Goal: Task Accomplishment & Management: Complete application form

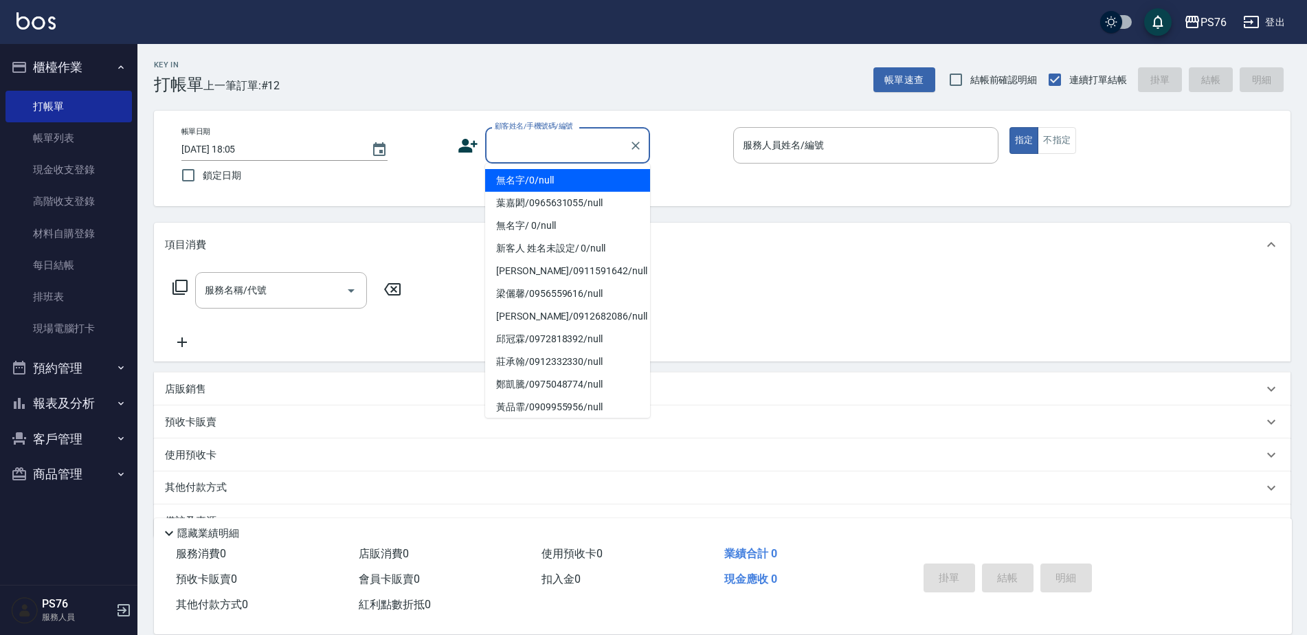
drag, startPoint x: 600, startPoint y: 146, endPoint x: 606, endPoint y: 127, distance: 19.6
click at [600, 145] on input "顧客姓名/手機號碼/編號" at bounding box center [557, 145] width 132 height 24
type input "無名字/0/null"
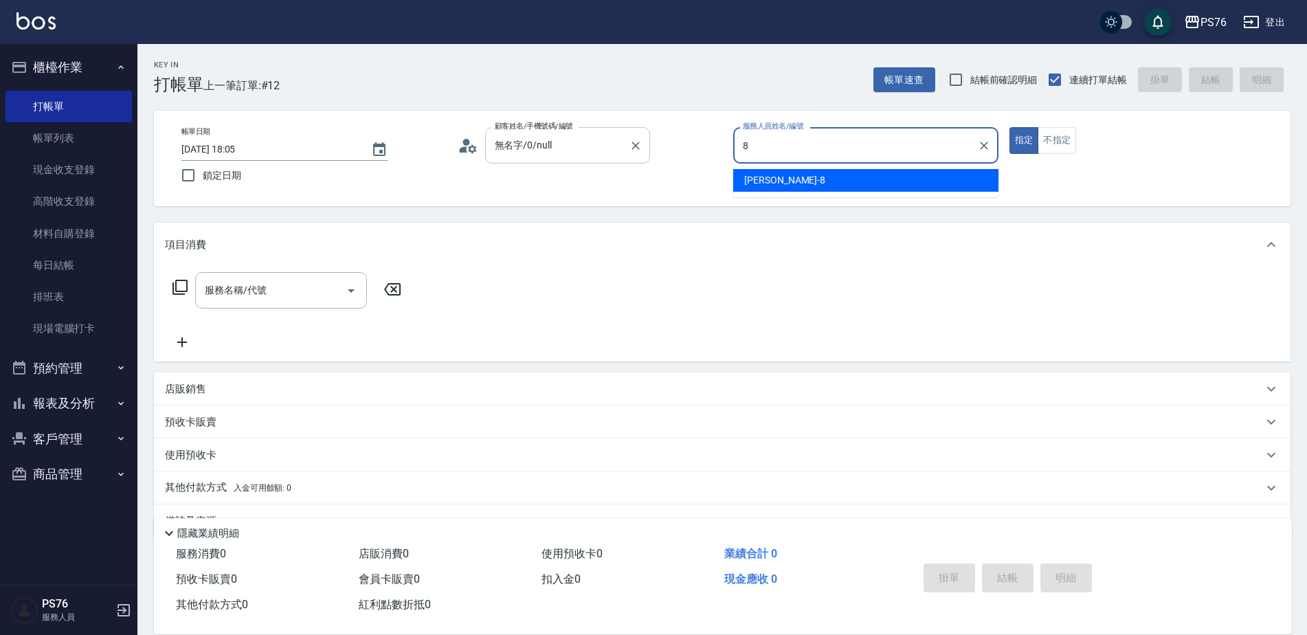
type input "[PERSON_NAME]-8"
type button "true"
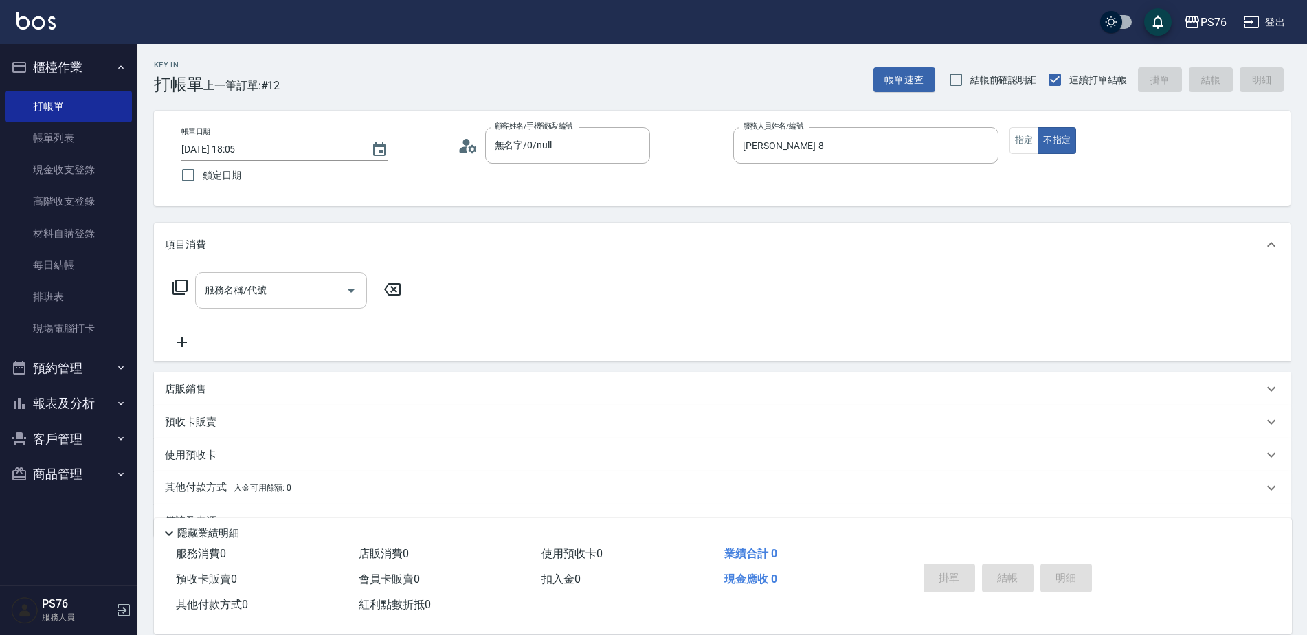
click at [279, 280] on input "服務名稱/代號" at bounding box center [270, 290] width 139 height 24
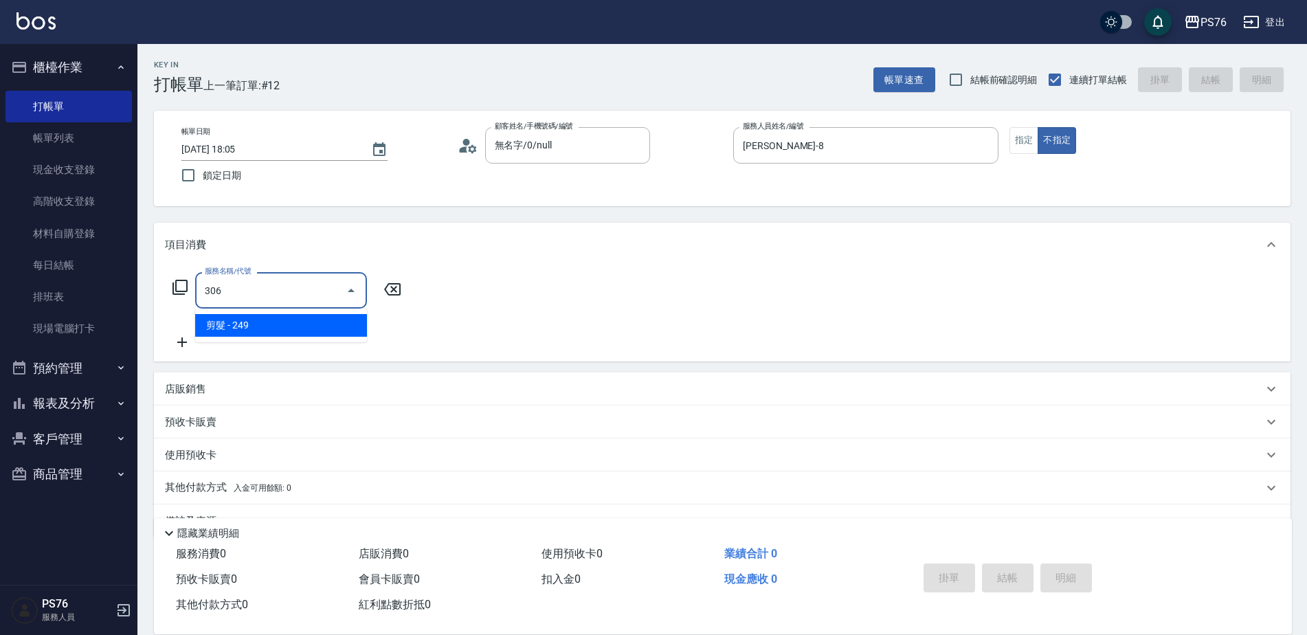
type input "剪髮(306)"
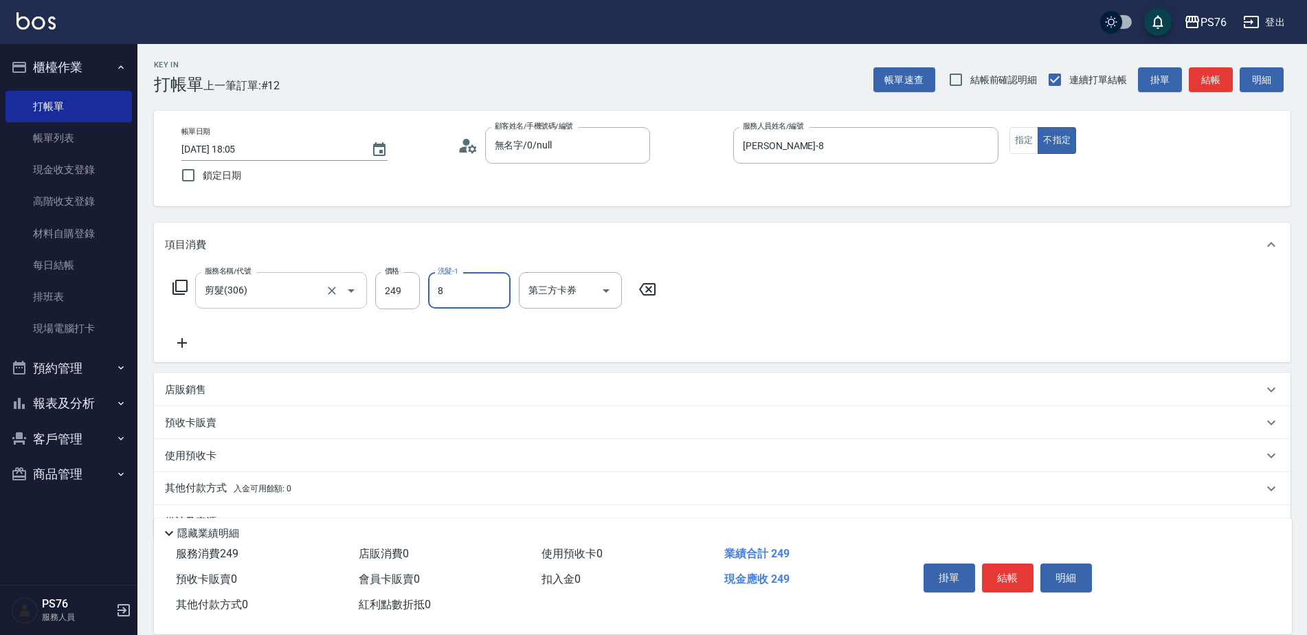
type input "[PERSON_NAME]-8"
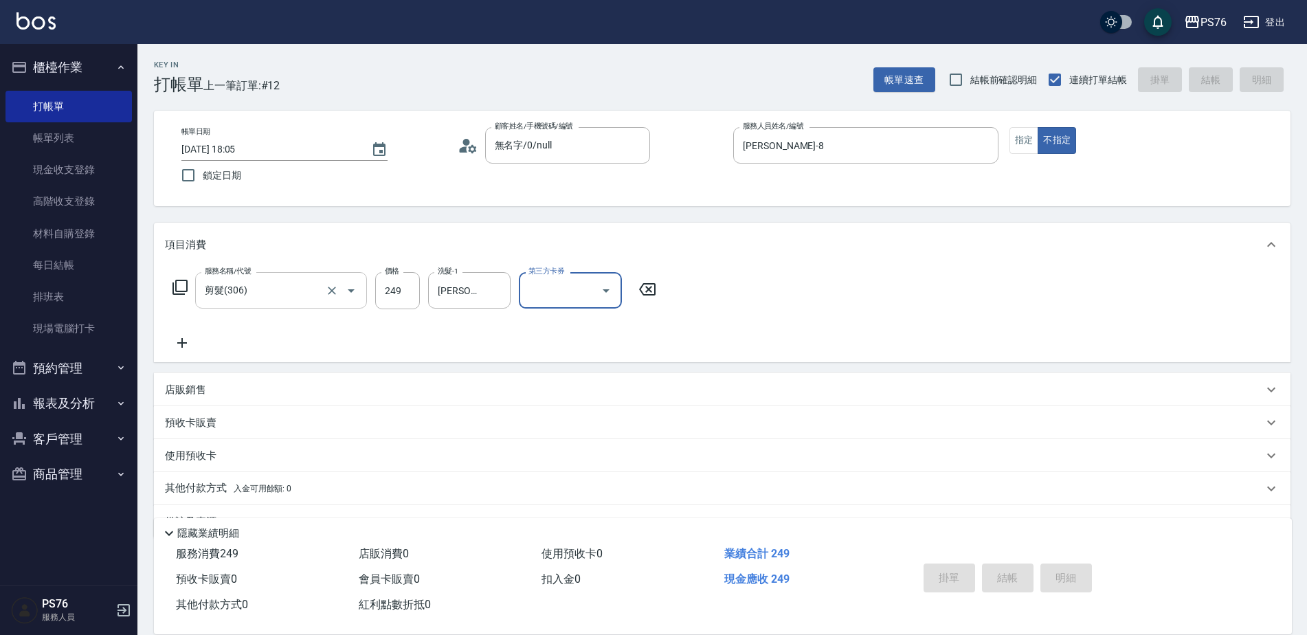
type input "[DATE] 19:38"
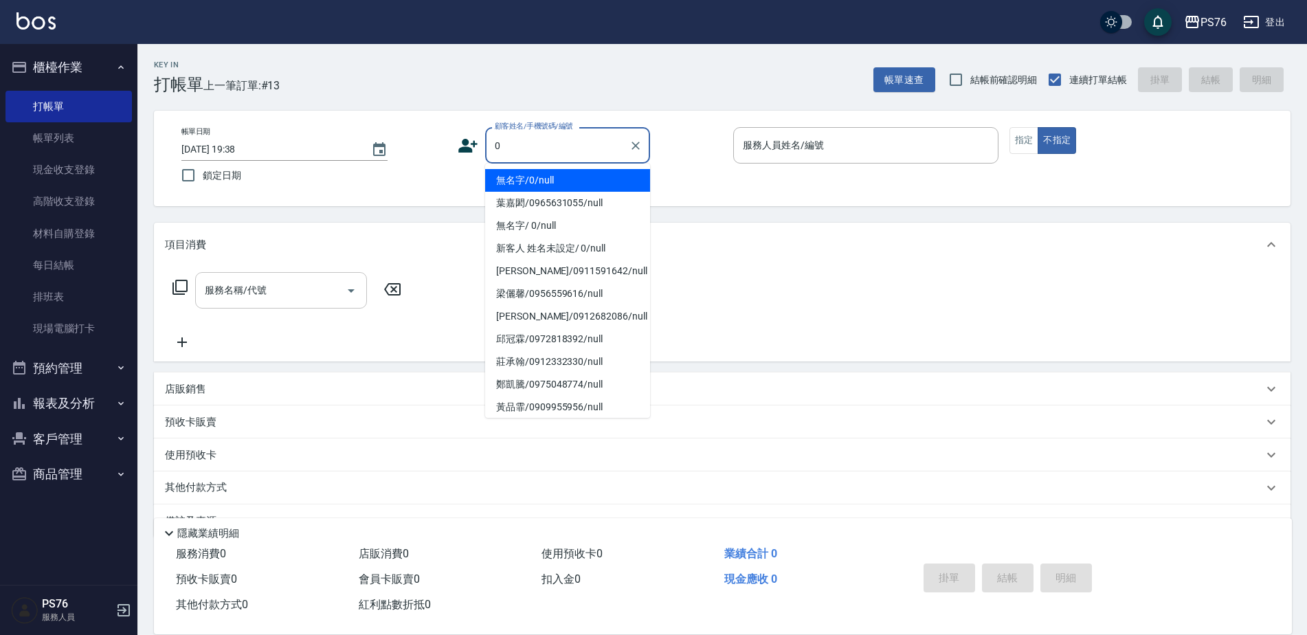
type input "無名字/0/null"
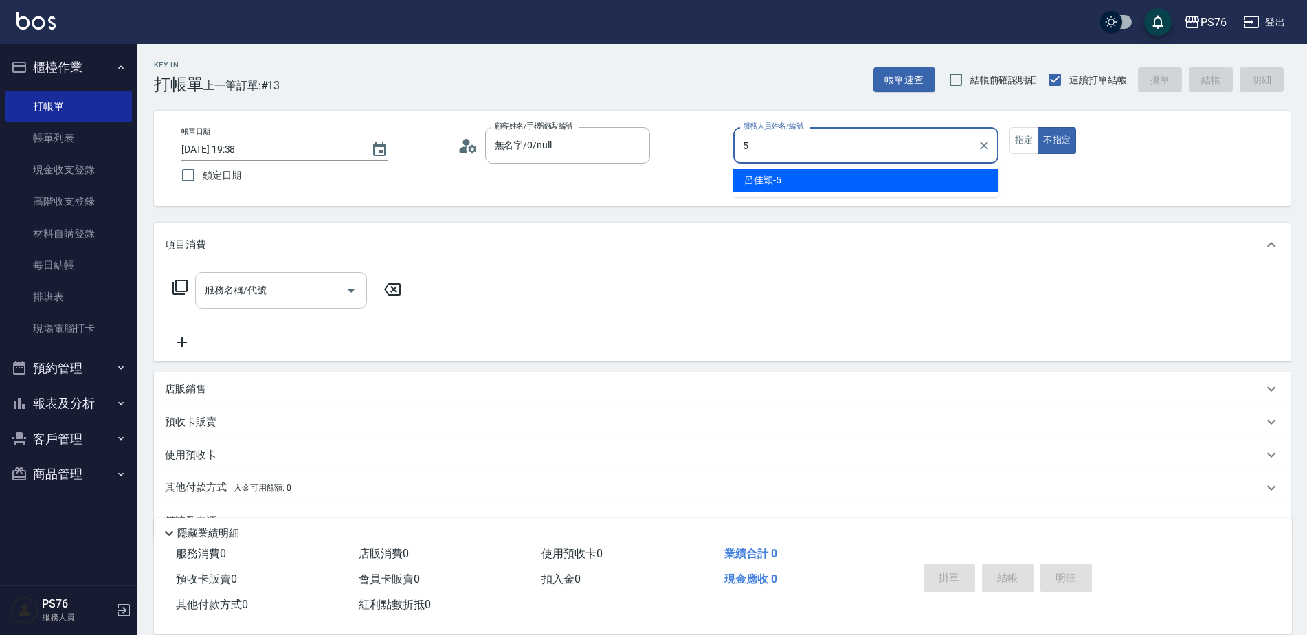
type input "呂佳穎-5"
type button "false"
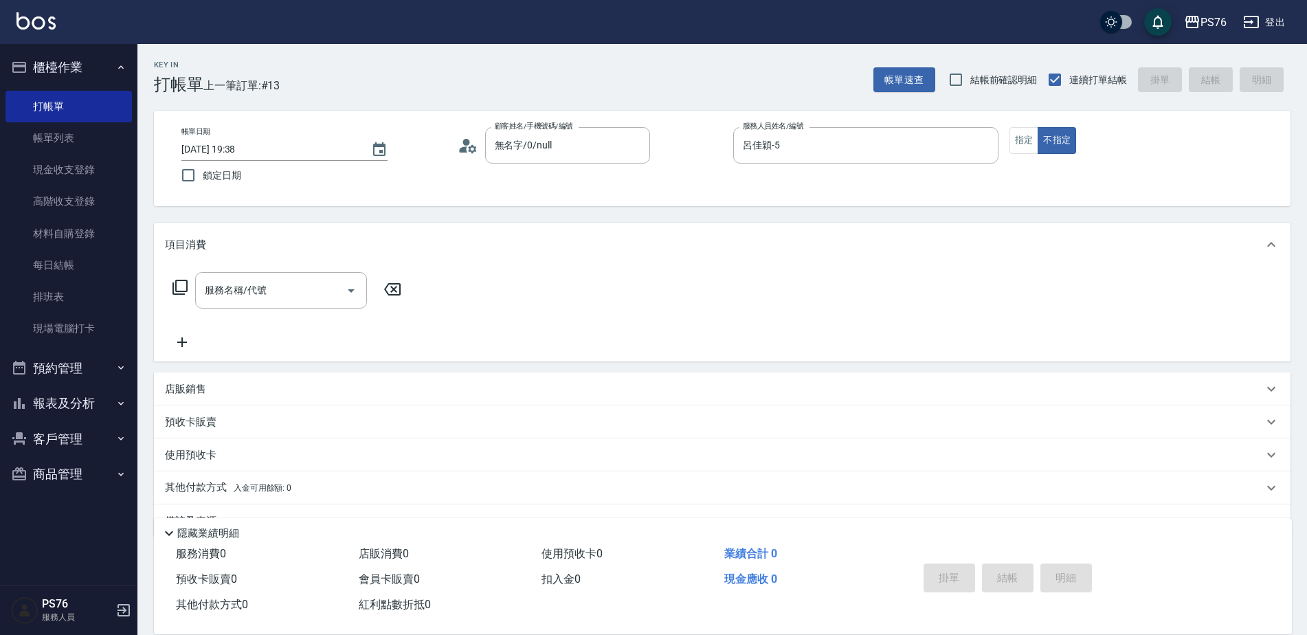
click at [1017, 156] on div "帳單日期 [DATE] 19:38 鎖定日期 顧客姓名/手機號碼/編號 無名字/0/null 顧客姓名/手機號碼/編號 服務人員姓名/編號 [PERSON_N…" at bounding box center [722, 158] width 1104 height 63
click at [1021, 147] on button "指定" at bounding box center [1025, 140] width 30 height 27
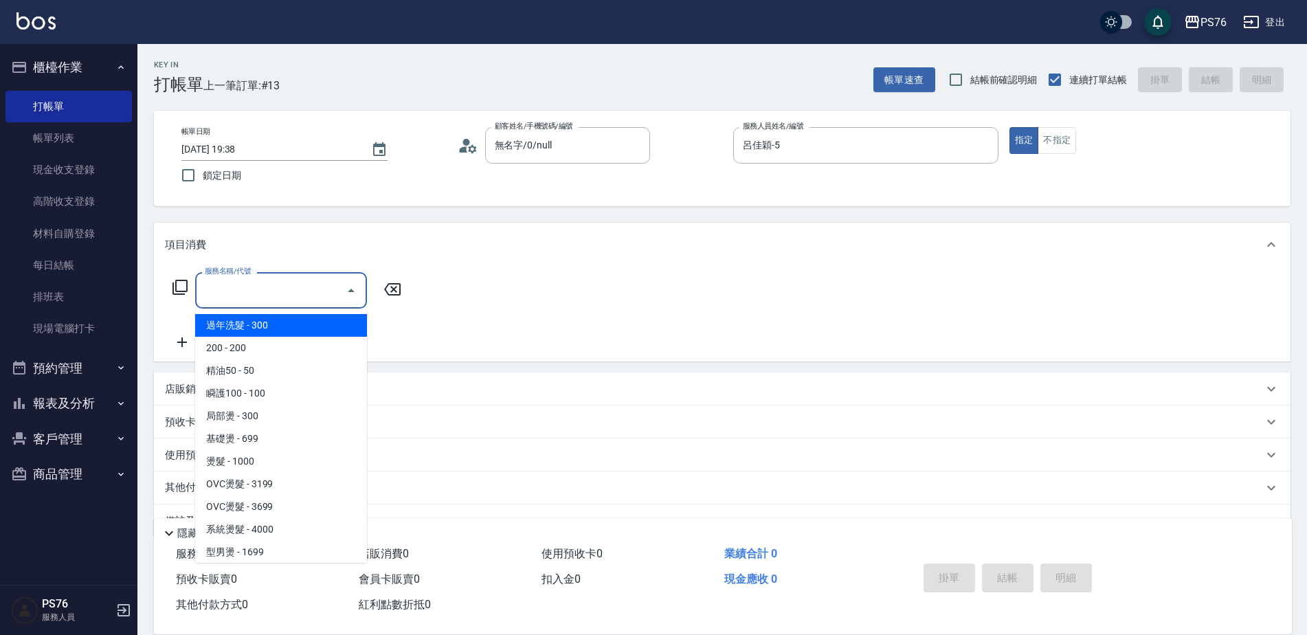
click at [203, 287] on input "服務名稱/代號" at bounding box center [270, 290] width 139 height 24
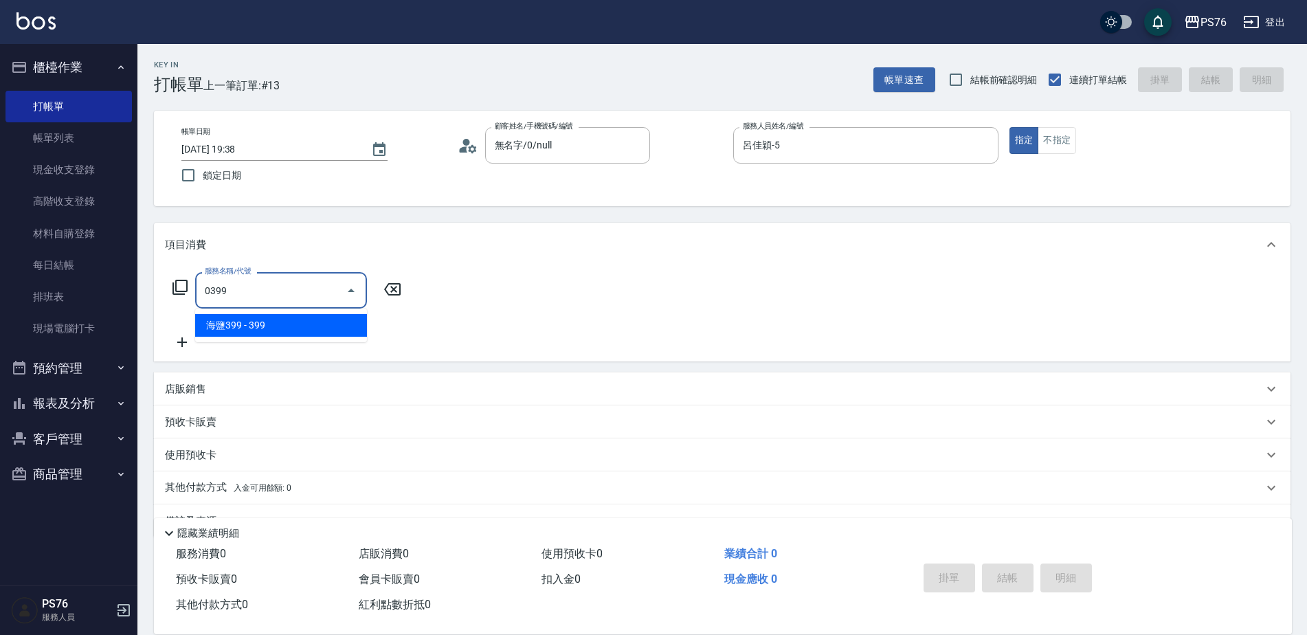
type input "海鹽399(0399)"
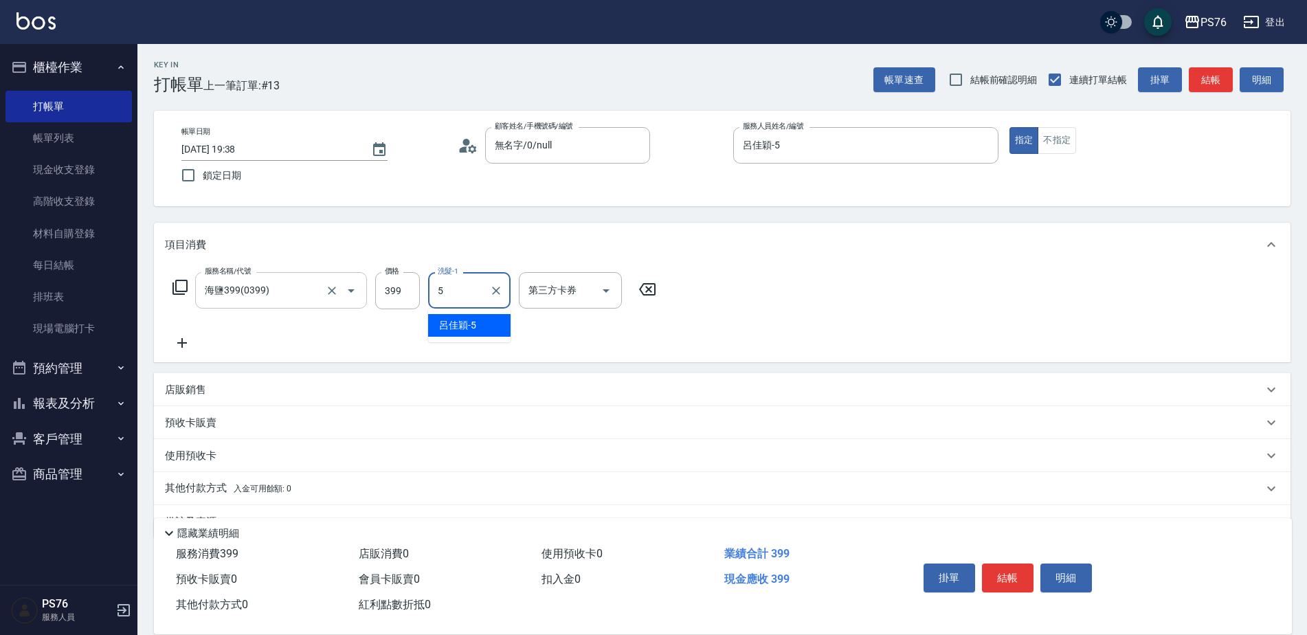
type input "呂佳穎-5"
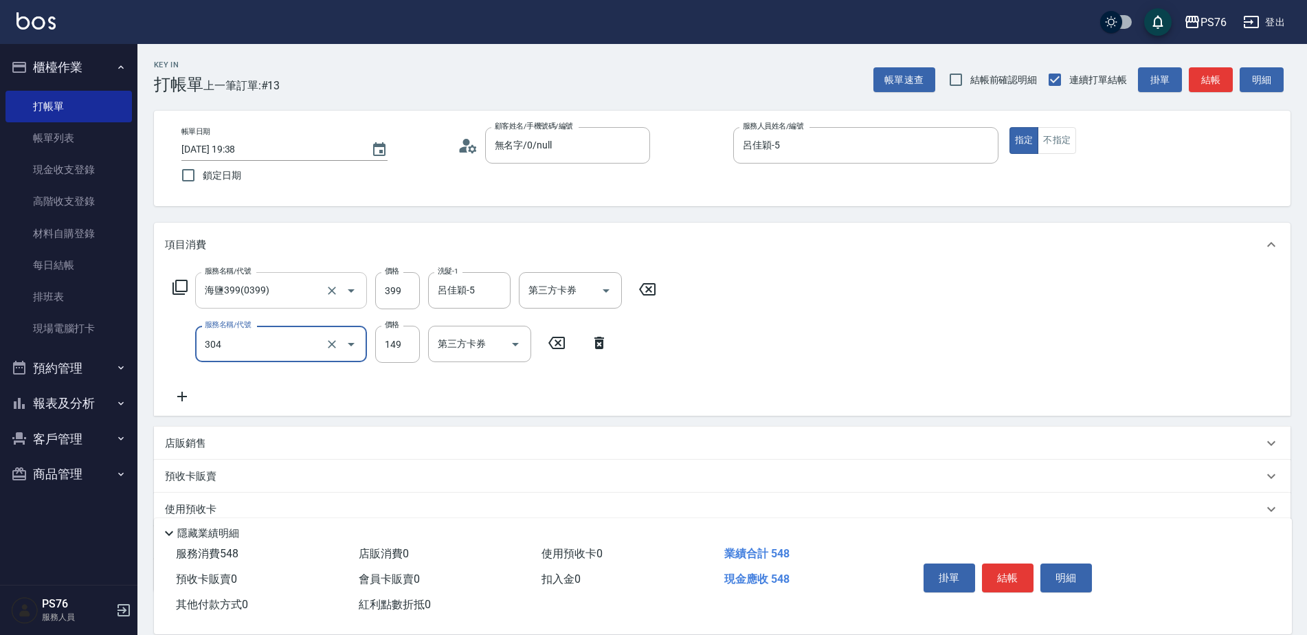
type input "剪髮(304)"
type input "179"
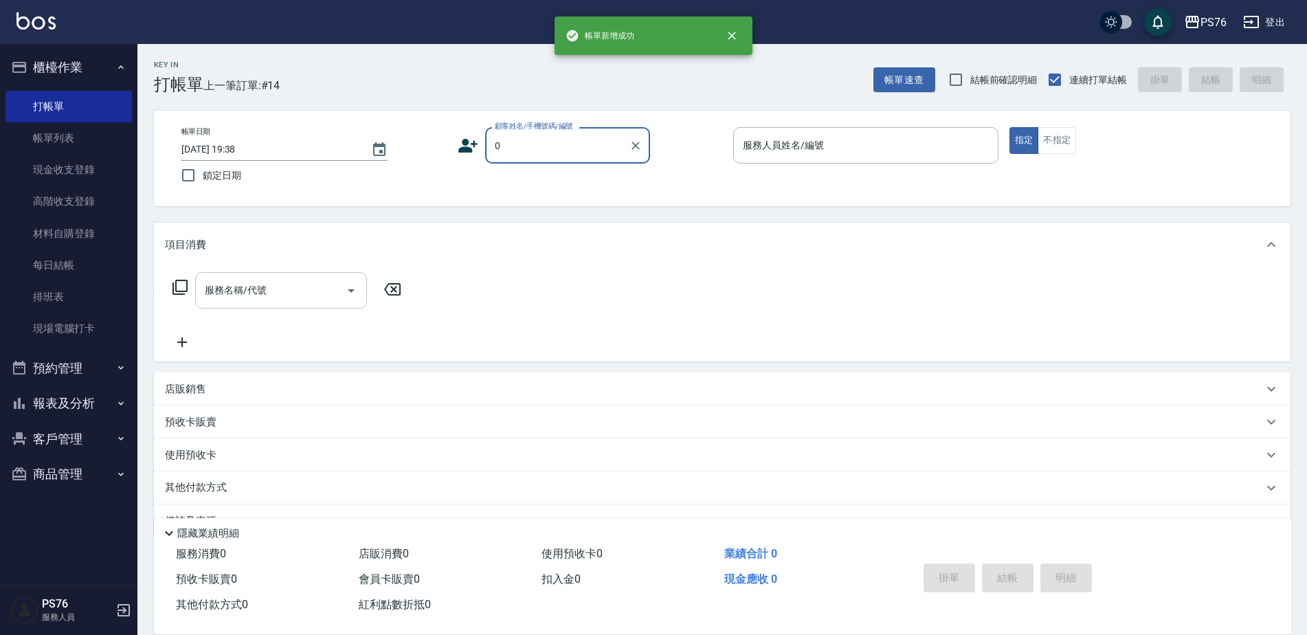
type input "無名字/0/null"
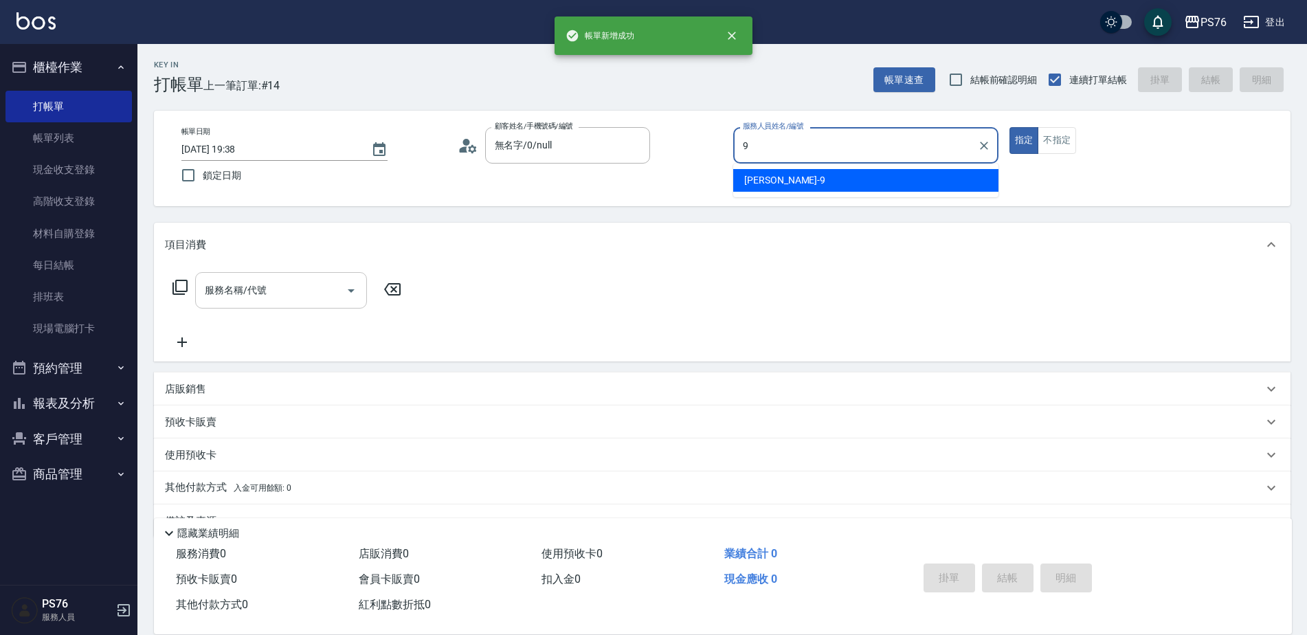
type input "[PERSON_NAME]-9"
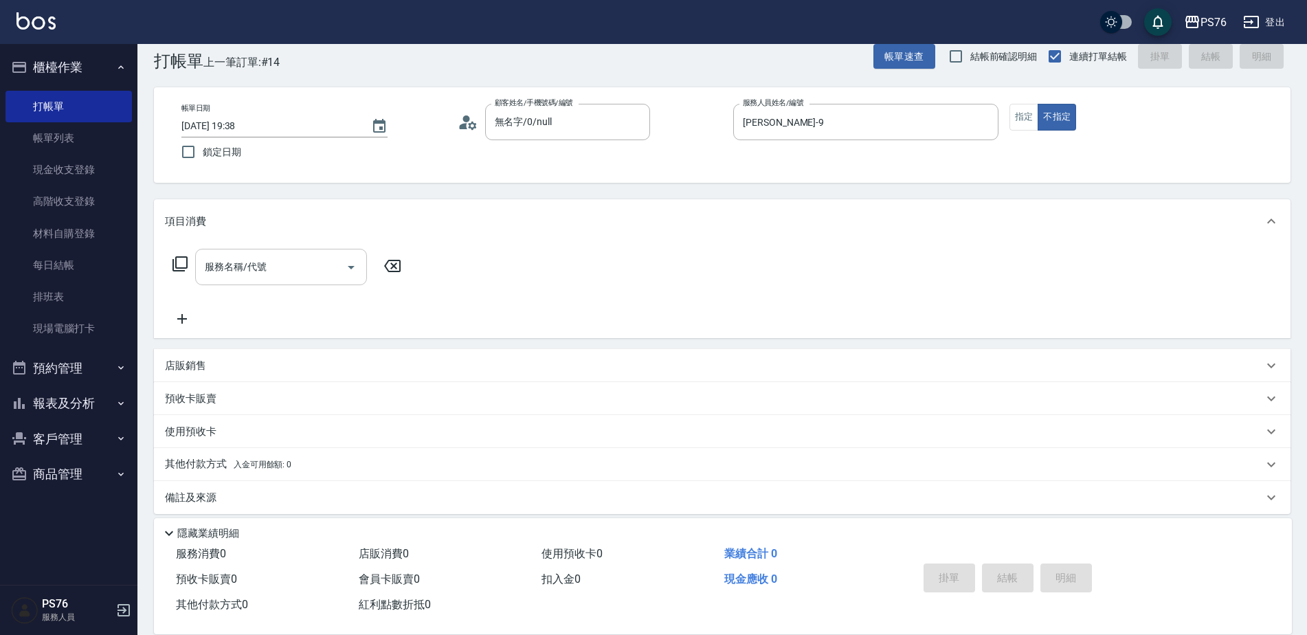
scroll to position [34, 0]
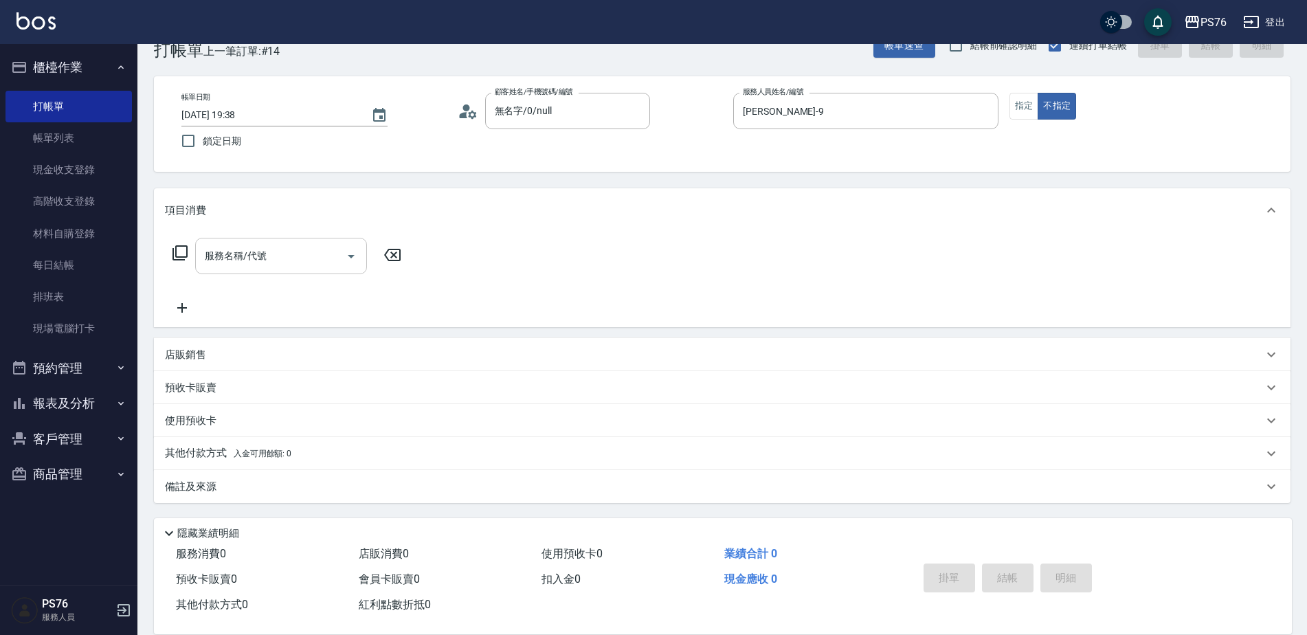
click at [224, 254] on input "服務名稱/代號" at bounding box center [270, 256] width 139 height 24
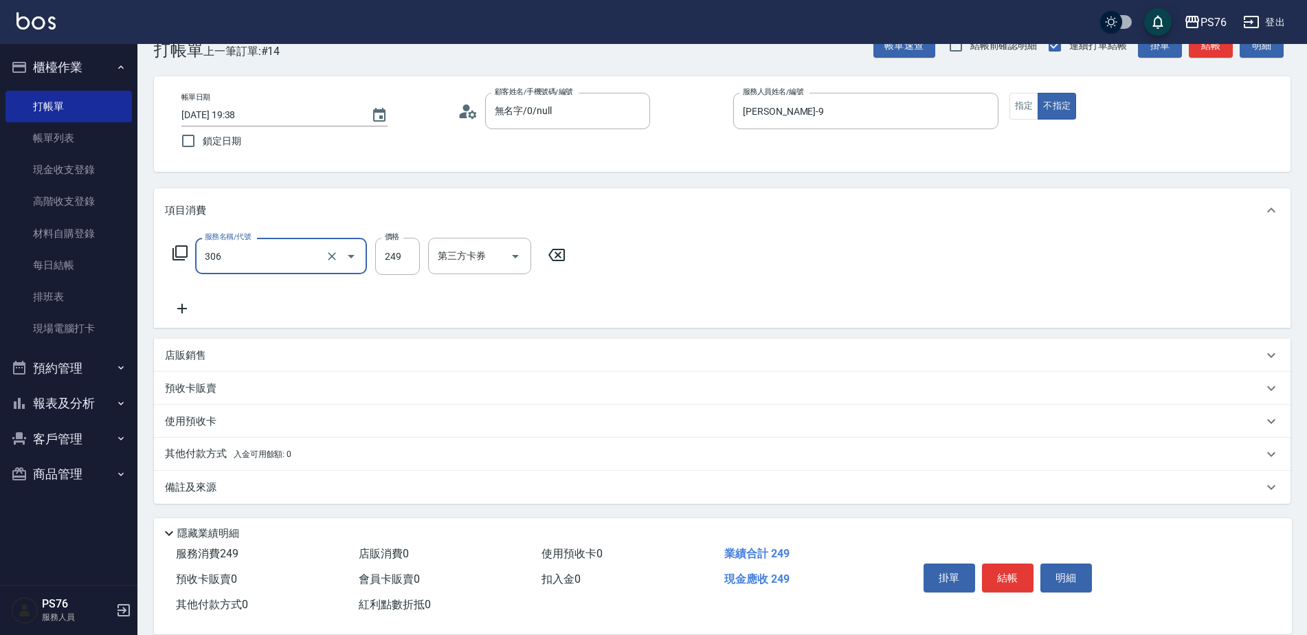
type input "剪髮(306)"
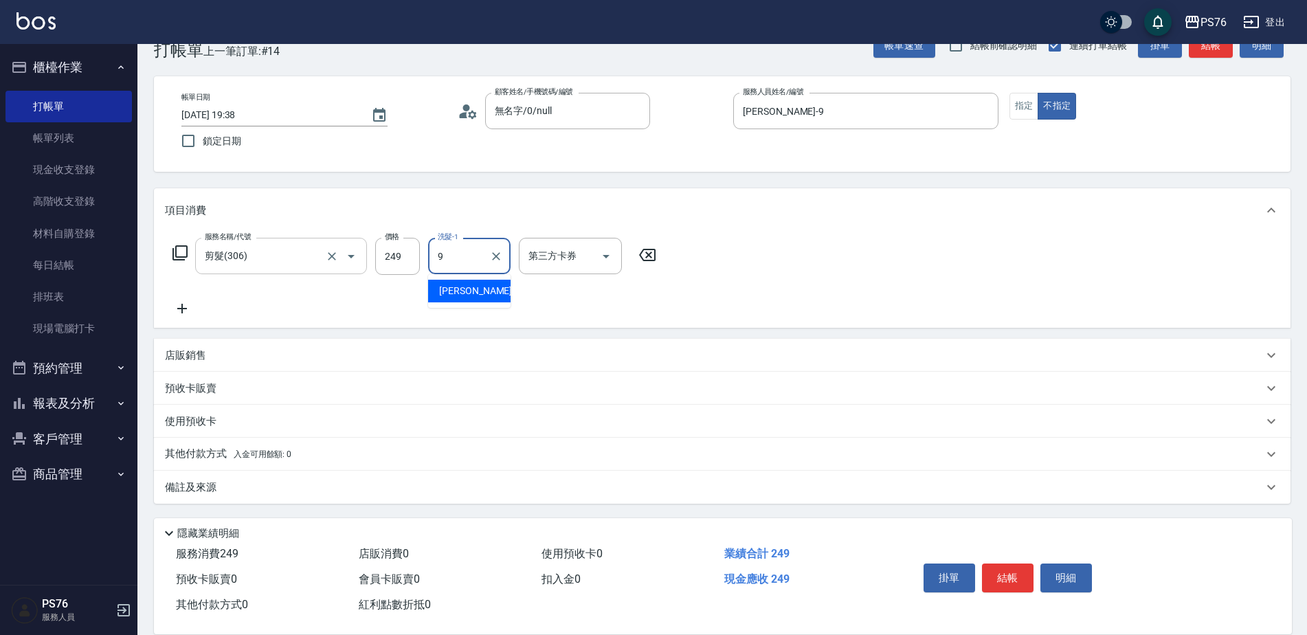
type input "[PERSON_NAME]-9"
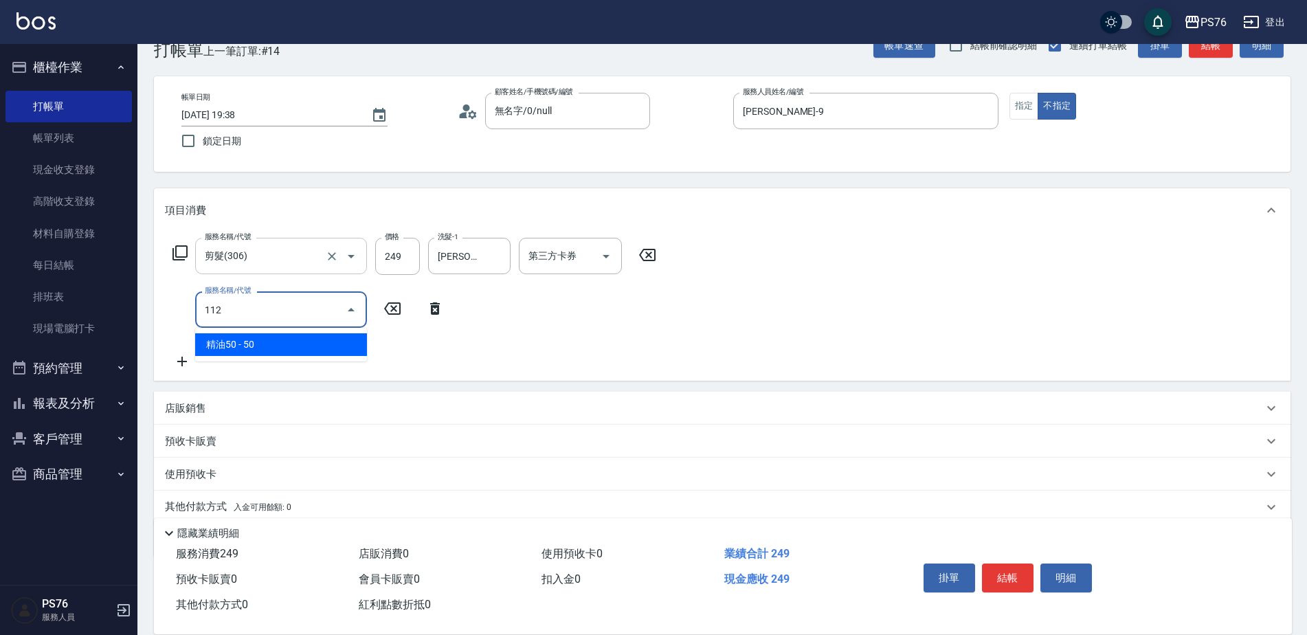
type input "精油50(112)"
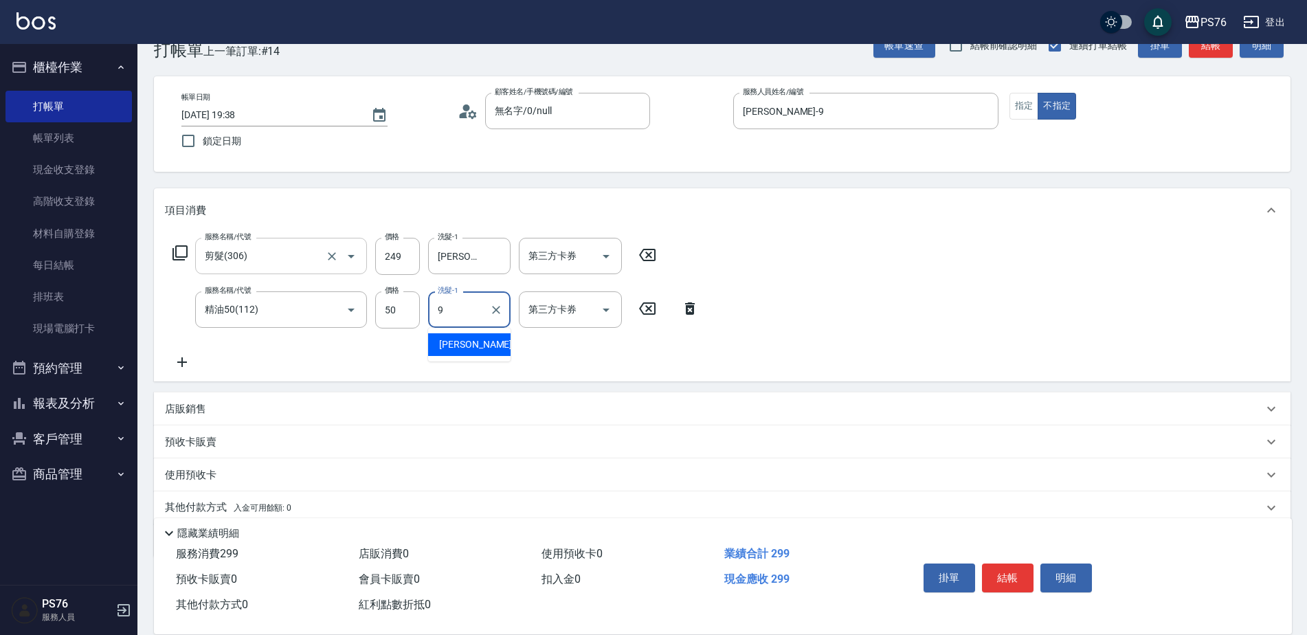
type input "[PERSON_NAME]-9"
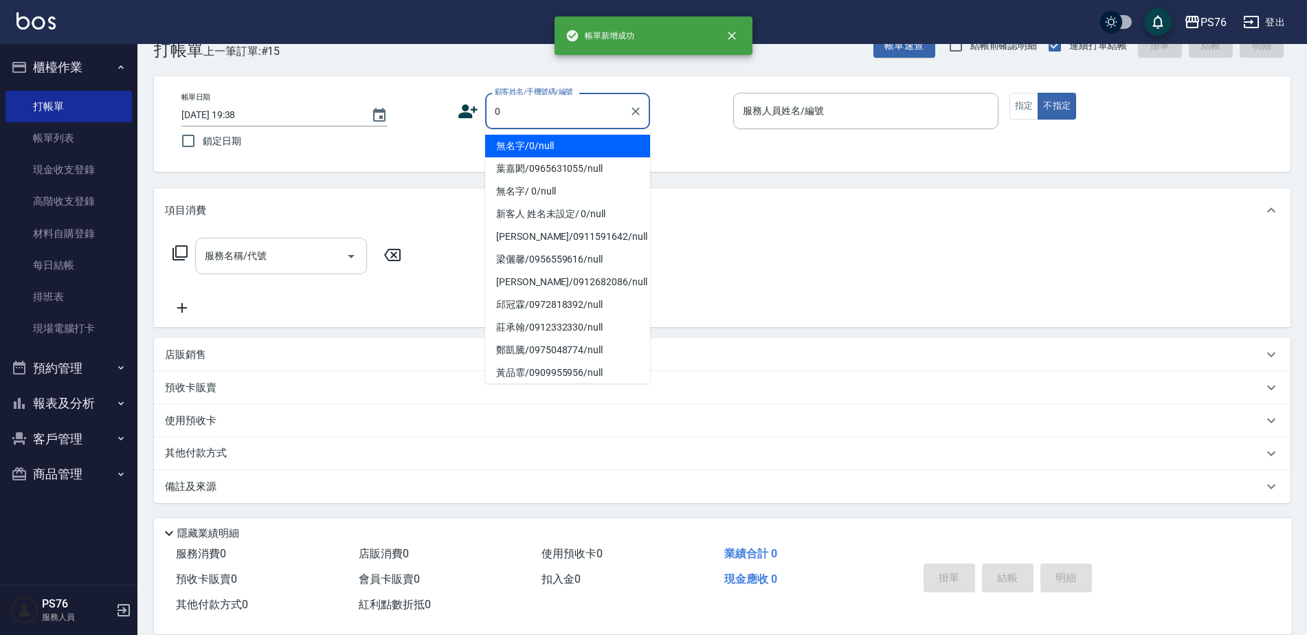
type input "無名字/0/null"
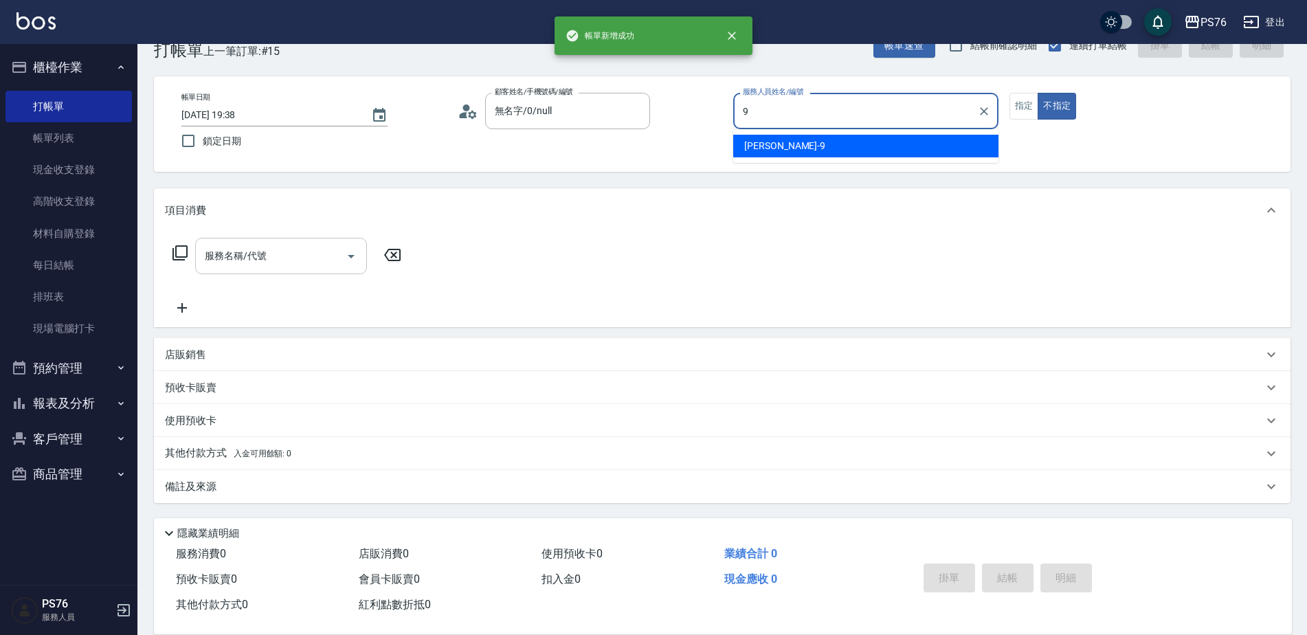
type input "[PERSON_NAME]-9"
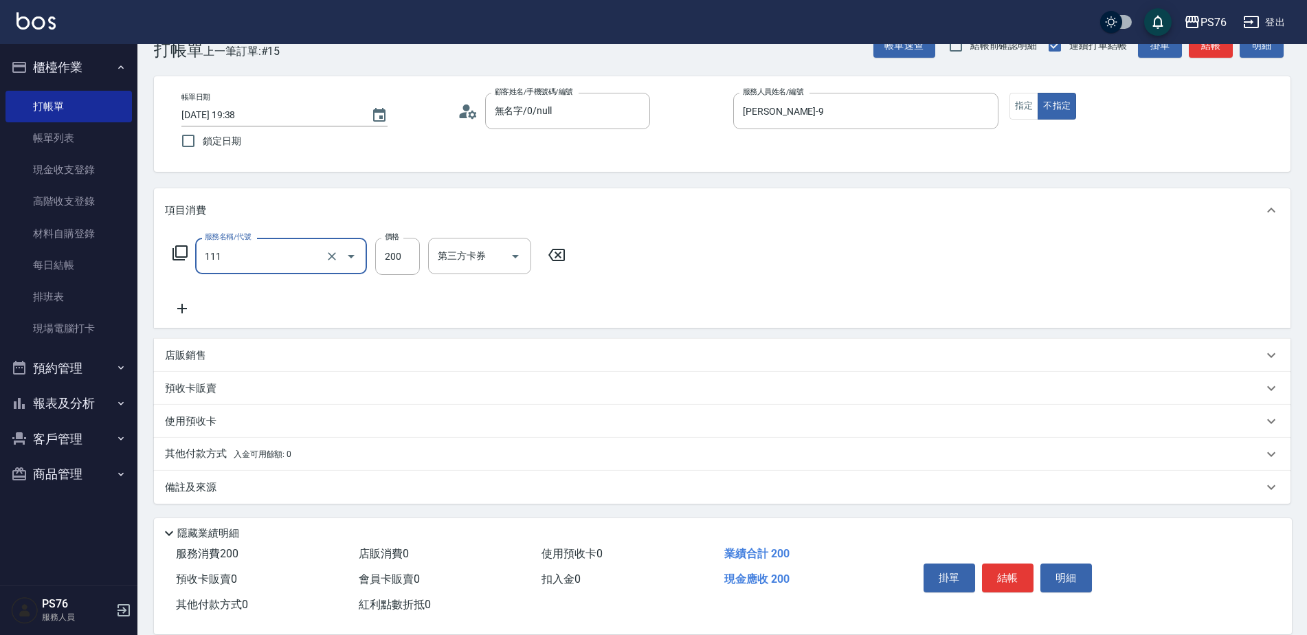
type input "200(111)"
type input "[PERSON_NAME]-9"
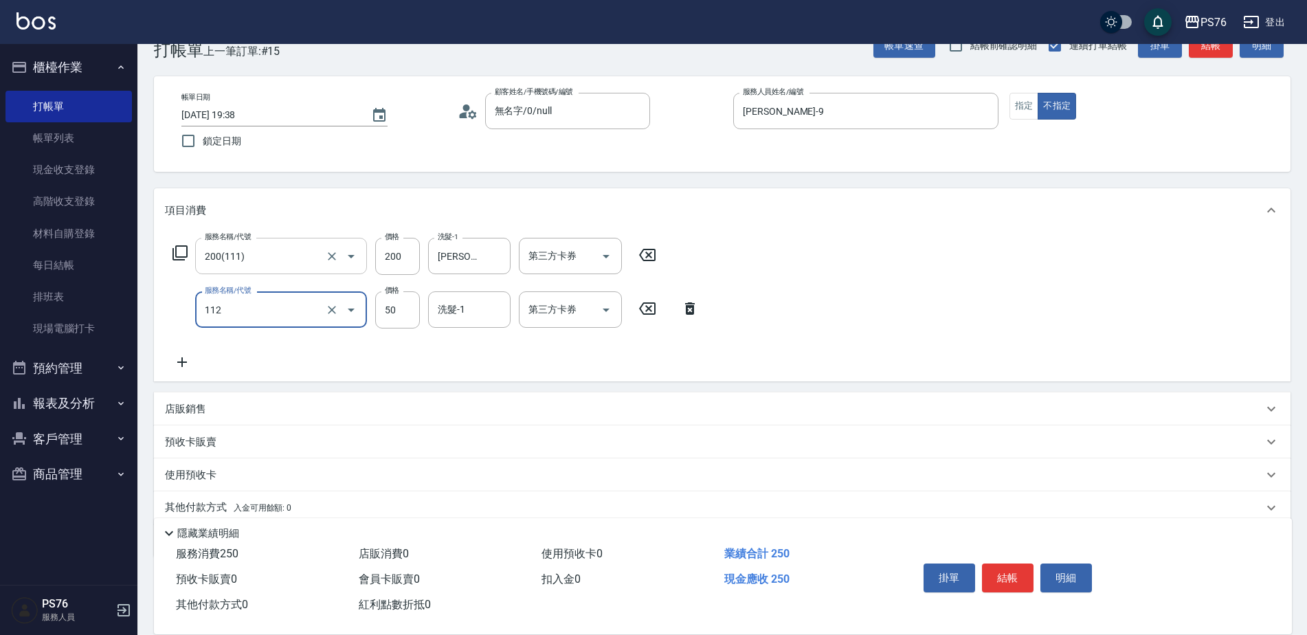
type input "精油50(112)"
type input "[PERSON_NAME]-9"
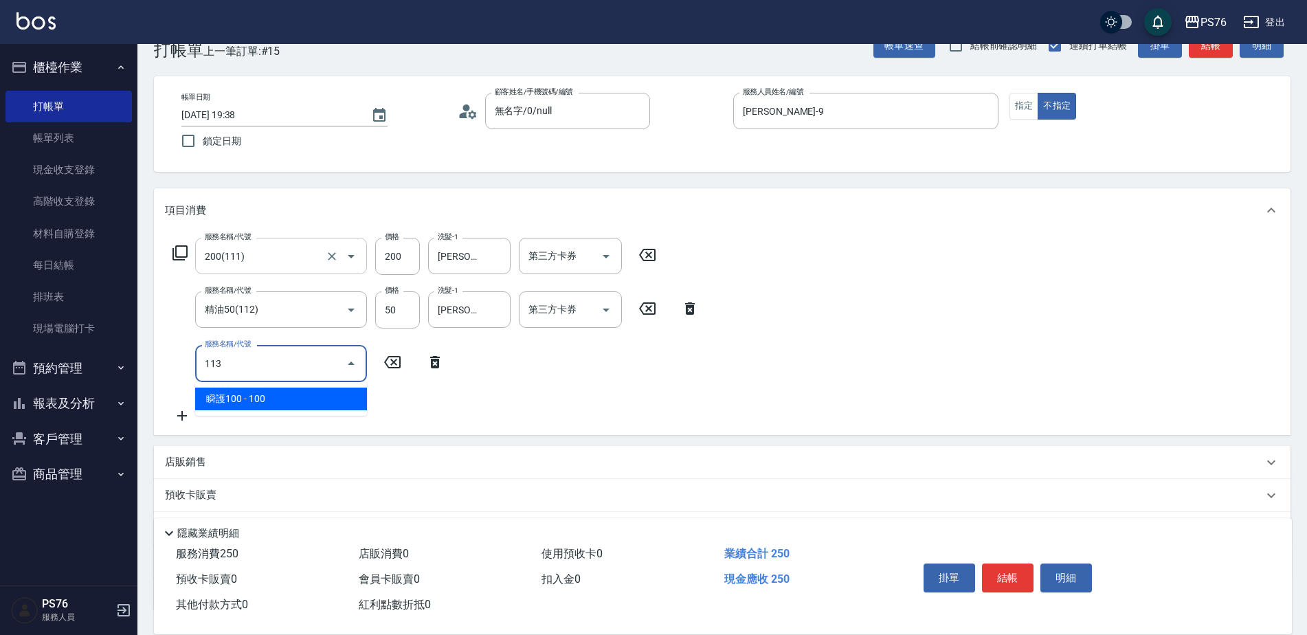
type input "瞬護100(113)"
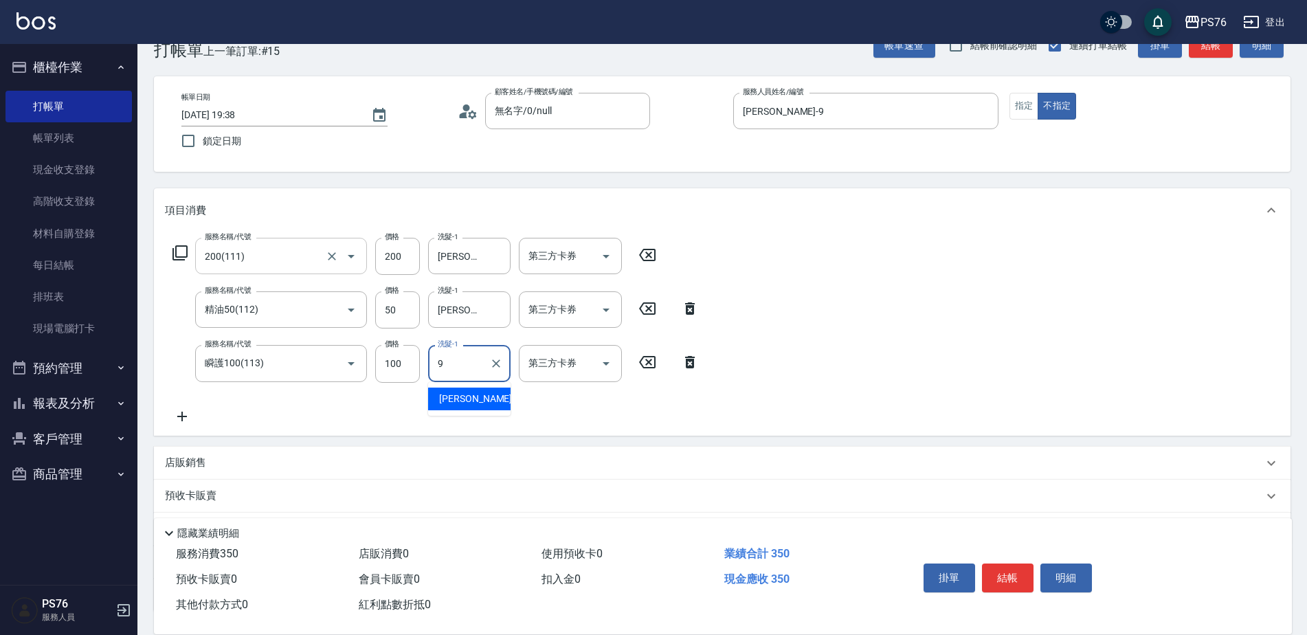
type input "[PERSON_NAME]-9"
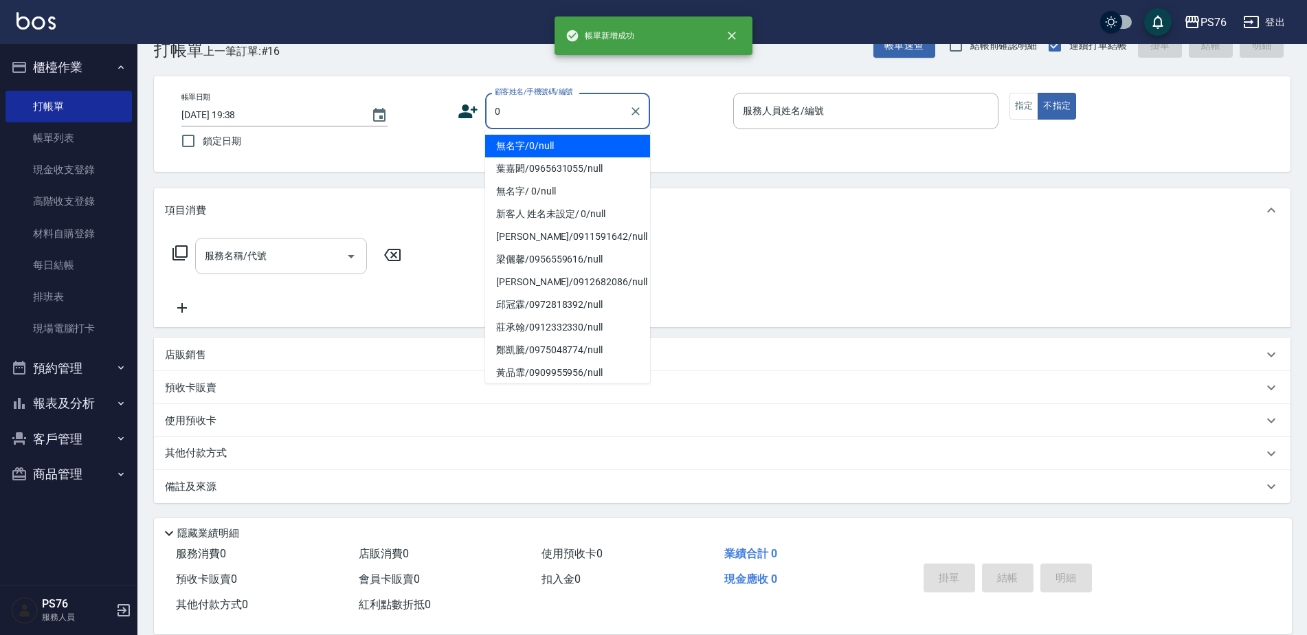
type input "無名字/0/null"
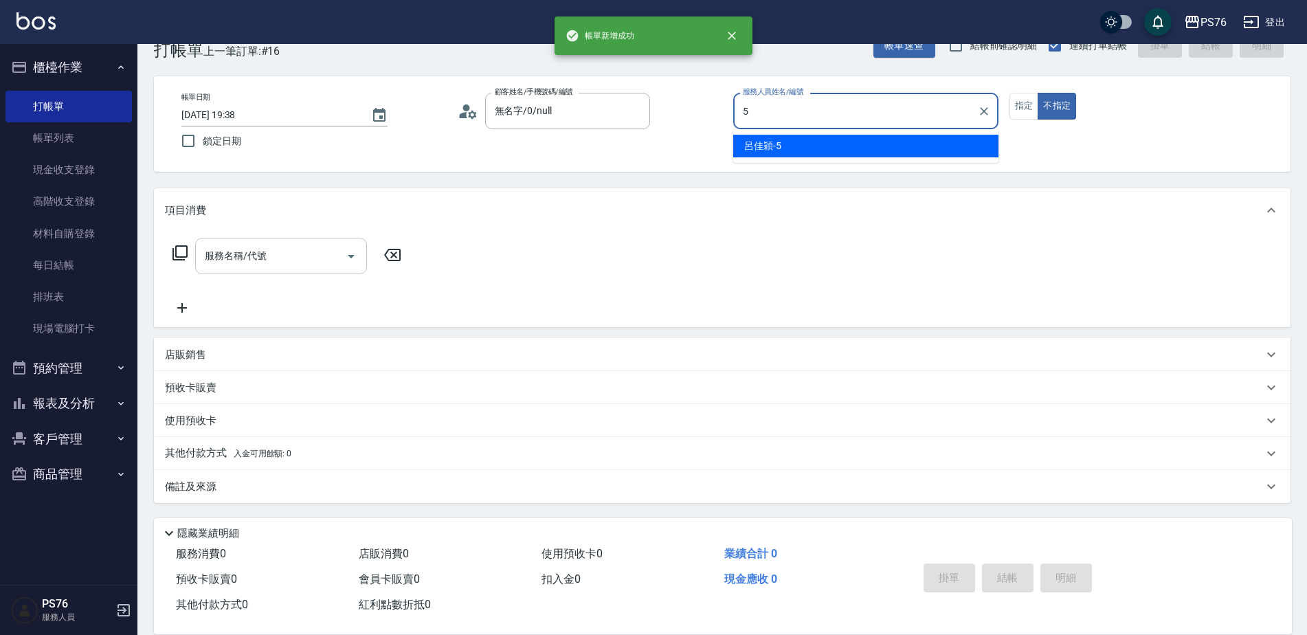
type input "呂佳穎-5"
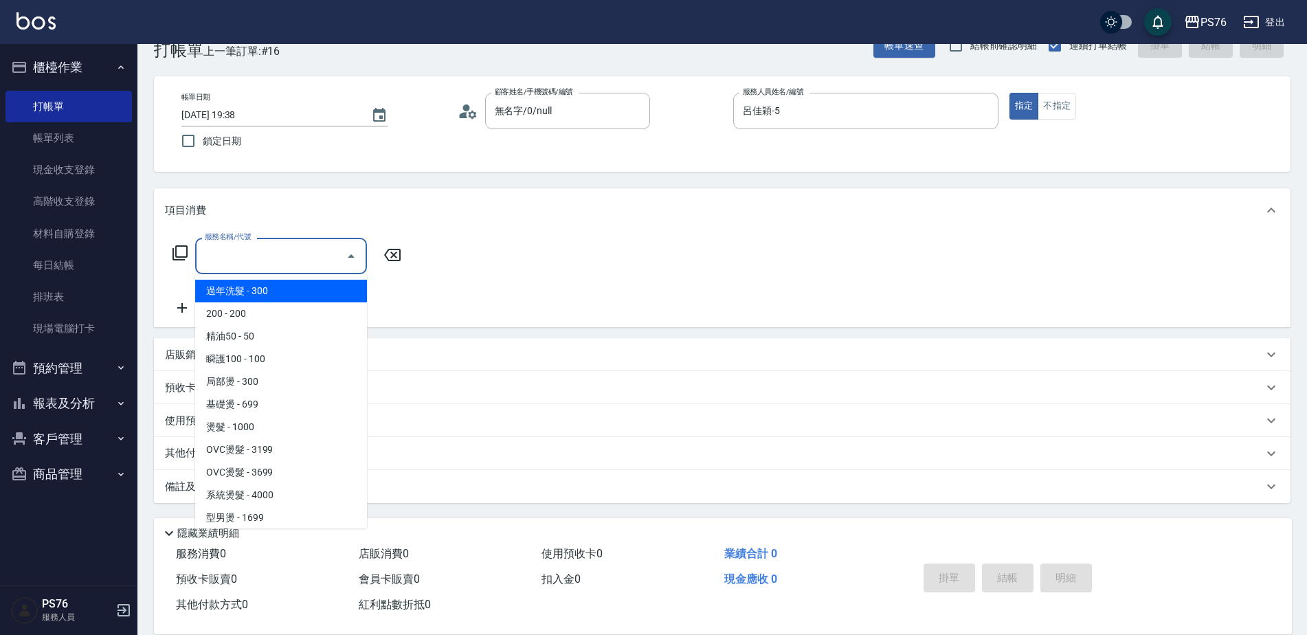
click at [224, 254] on input "服務名稱/代號" at bounding box center [270, 256] width 139 height 24
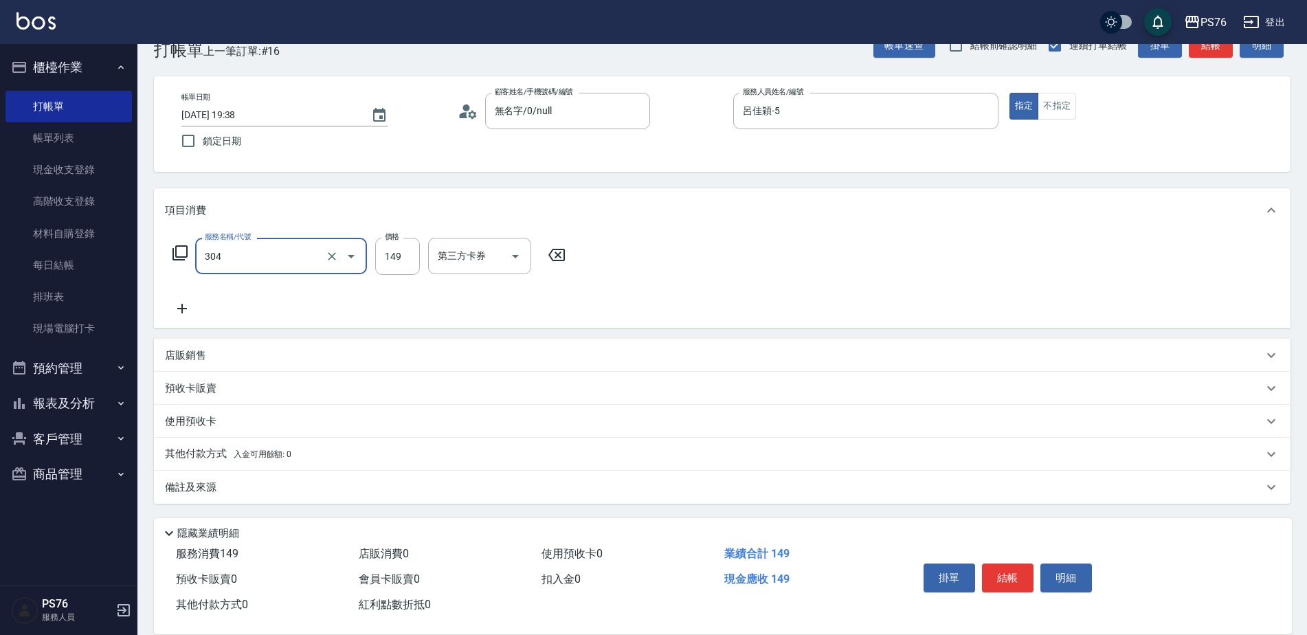
type input "剪髮(304)"
type input "179"
